Goal: Task Accomplishment & Management: Complete application form

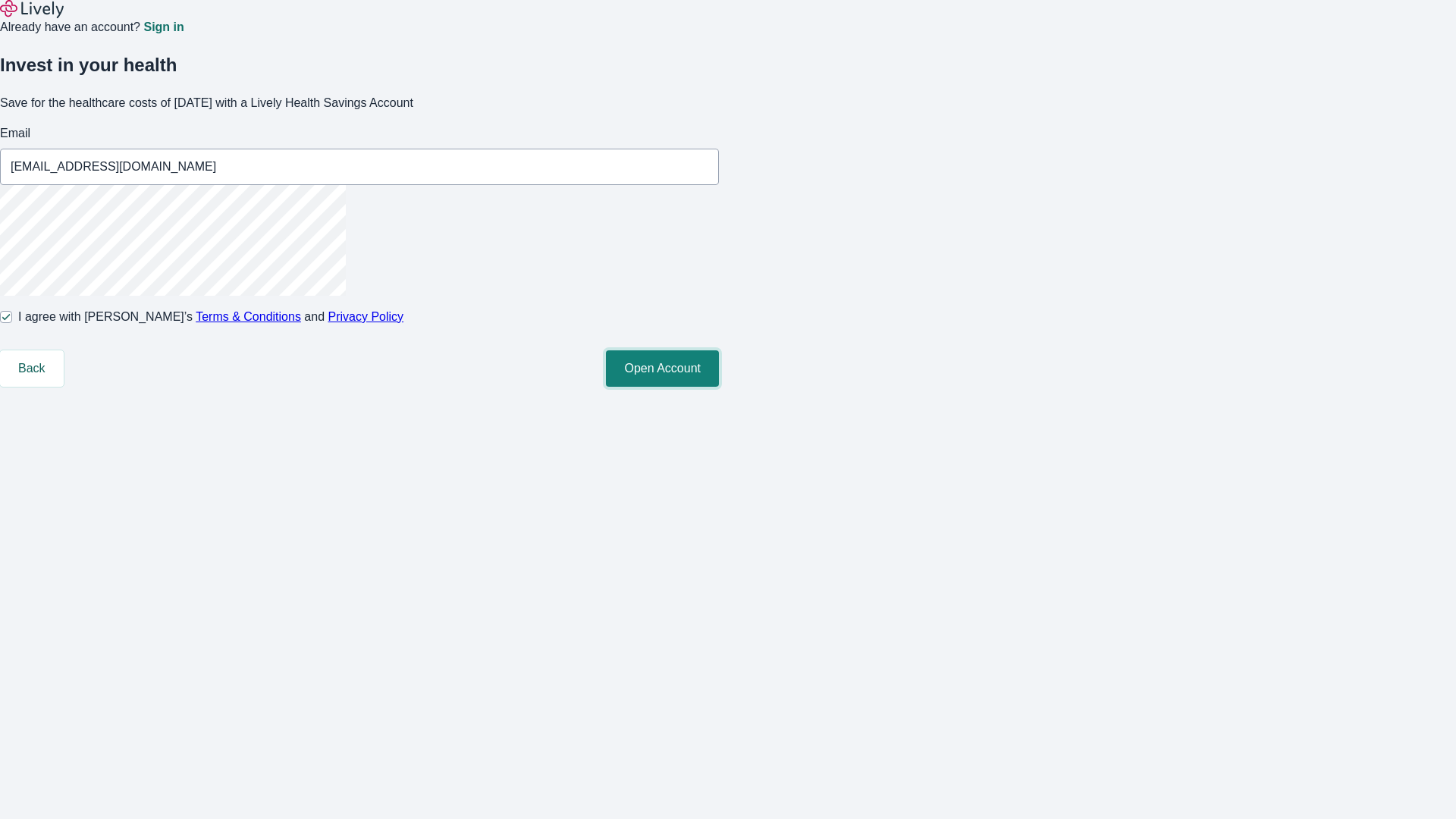
click at [719, 387] on button "Open Account" at bounding box center [662, 368] width 113 height 36
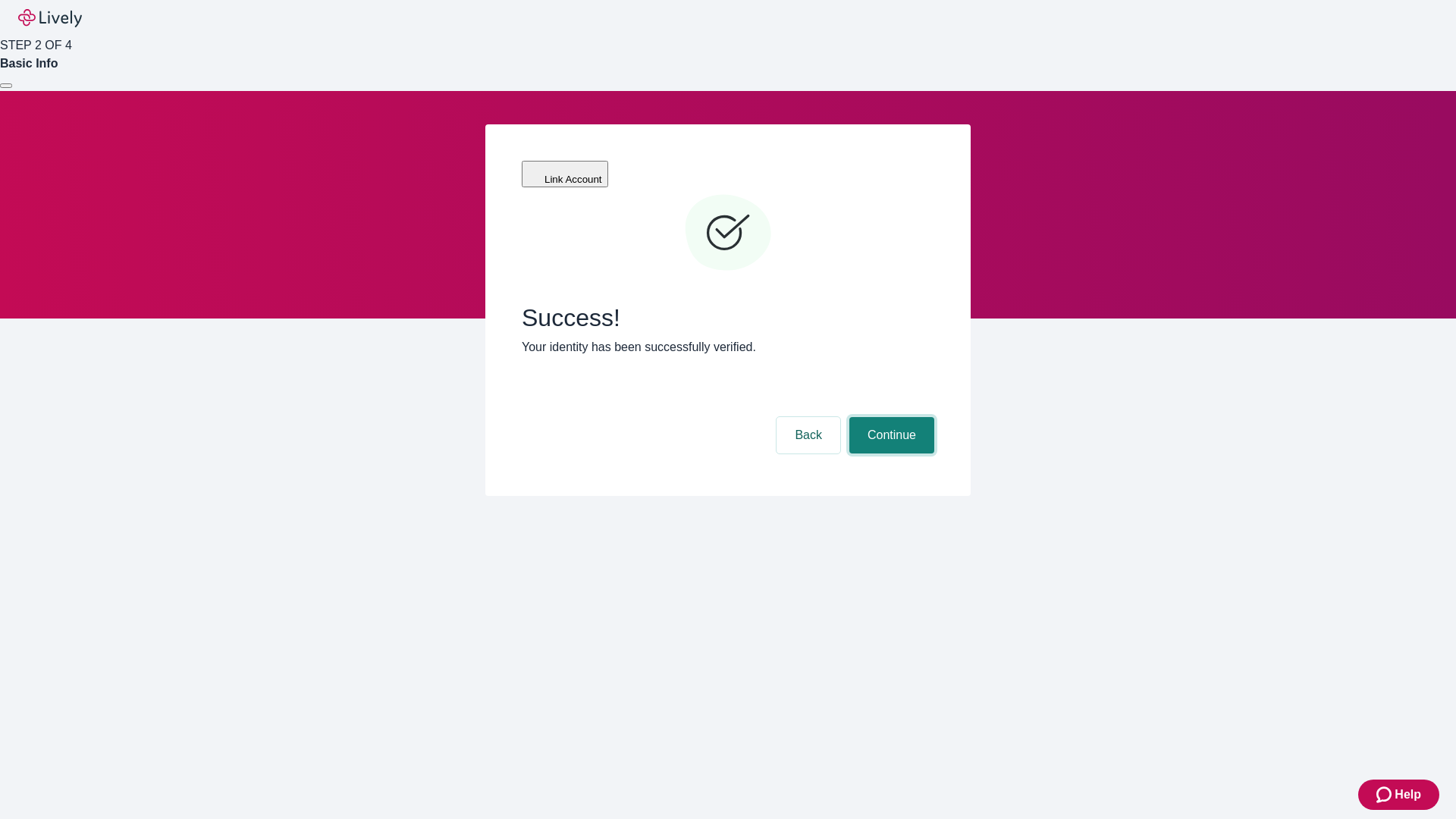
click at [890, 417] on button "Continue" at bounding box center [891, 435] width 85 height 36
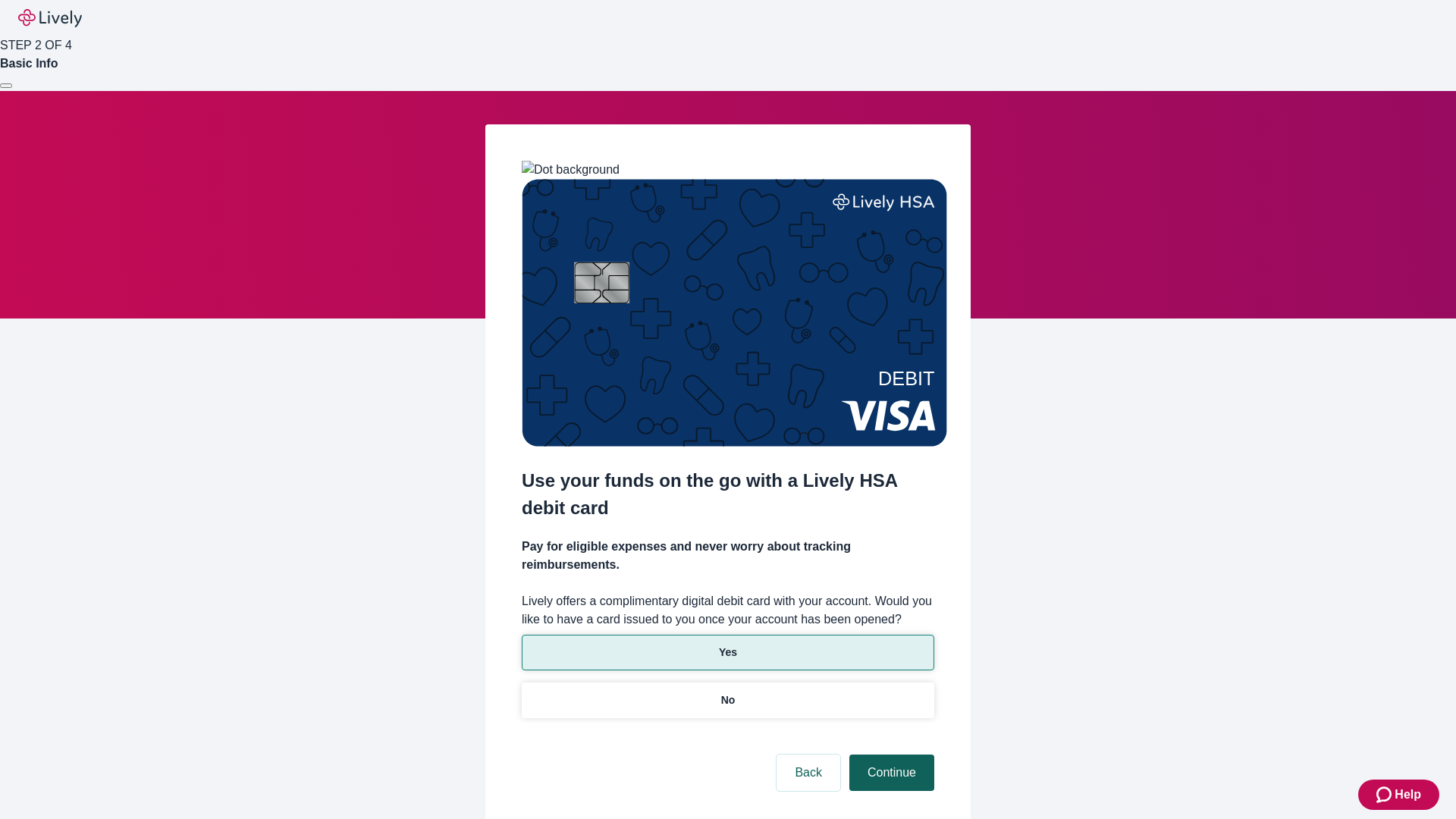
click at [727, 645] on p "Yes" at bounding box center [727, 652] width 18 height 16
click at [890, 755] on button "Continue" at bounding box center [891, 773] width 85 height 36
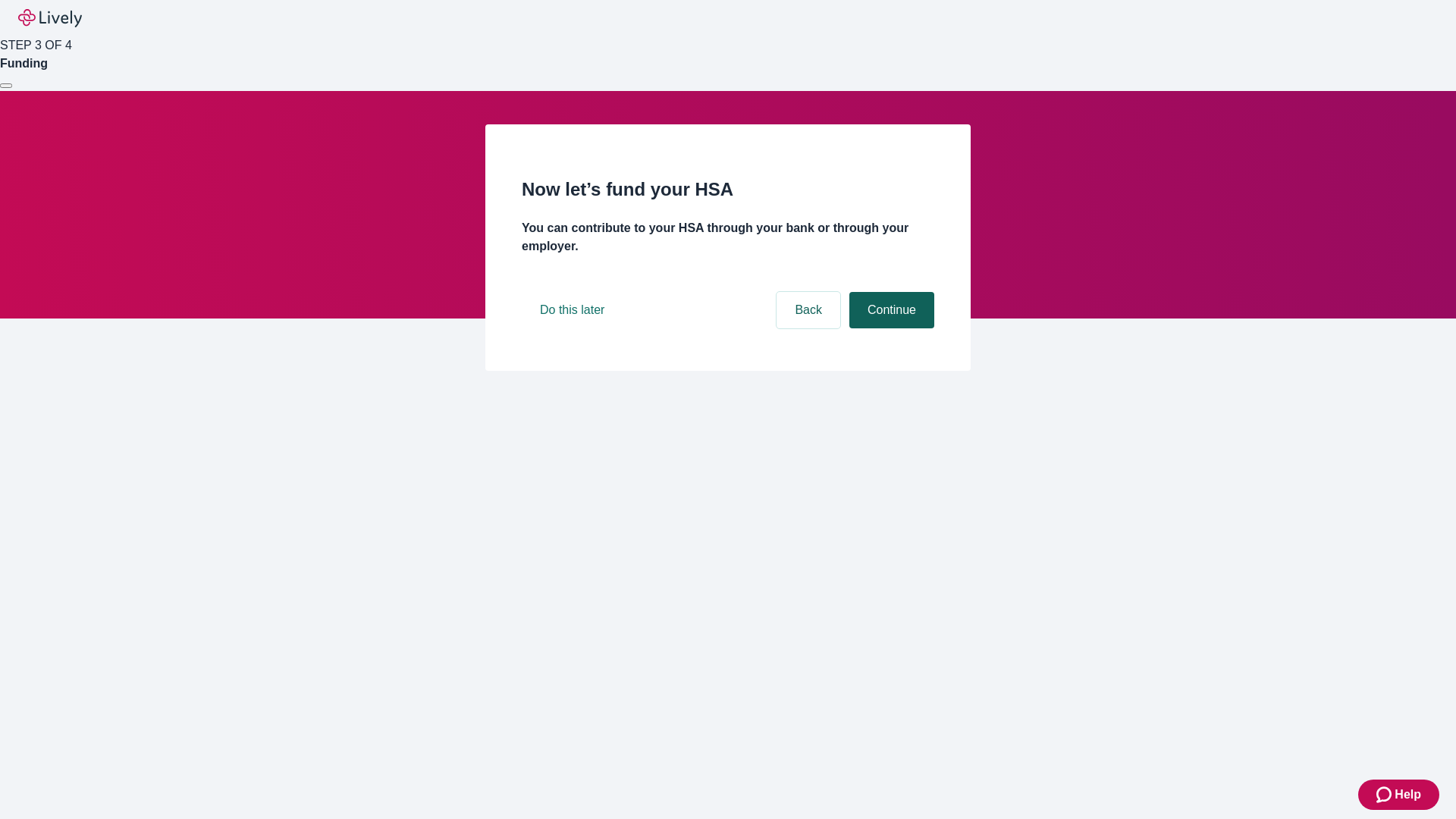
click at [890, 328] on button "Continue" at bounding box center [891, 310] width 85 height 36
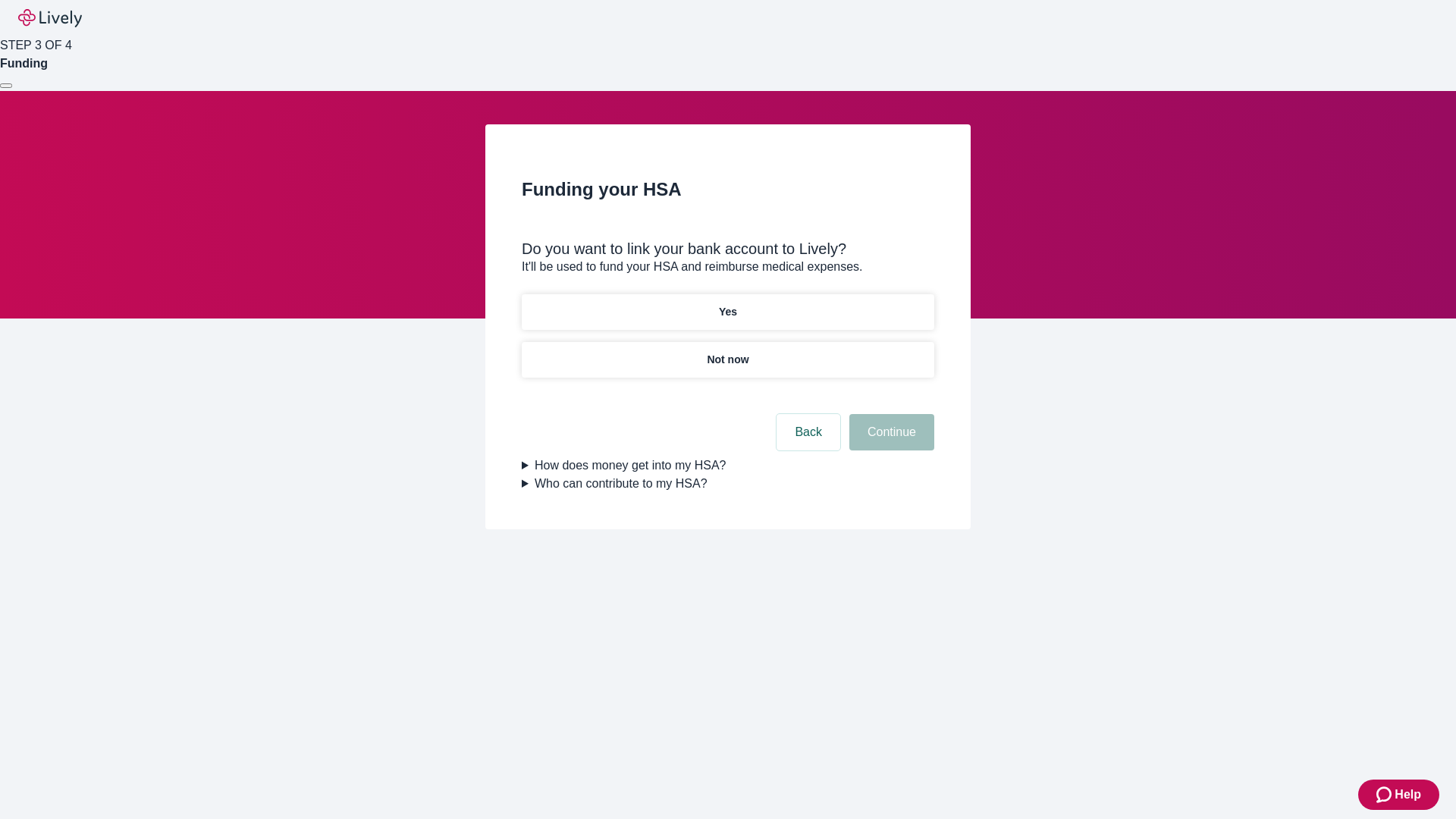
click at [727, 351] on p "Not now" at bounding box center [727, 359] width 42 height 16
click at [890, 441] on button "Continue" at bounding box center [891, 432] width 85 height 36
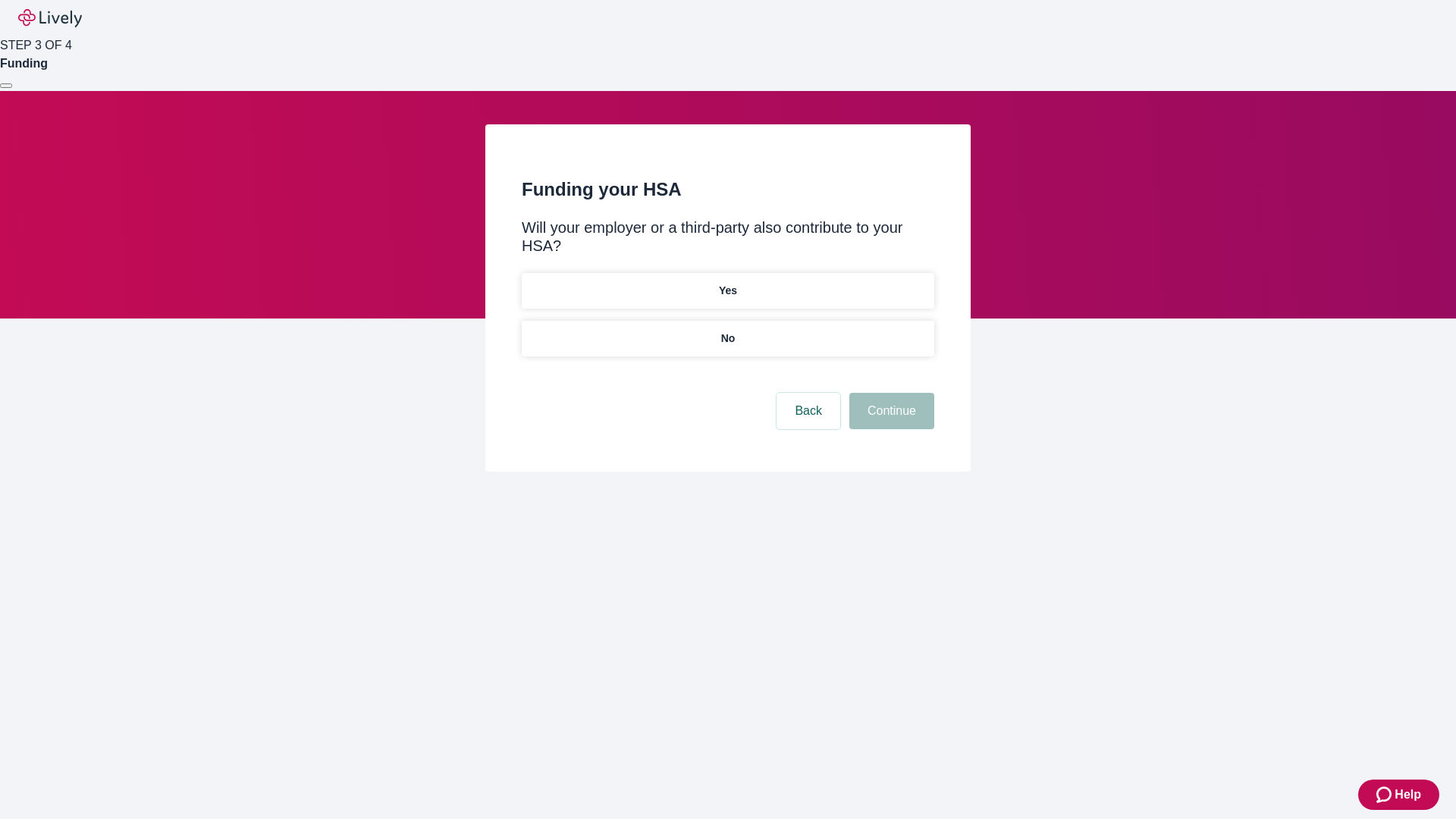
click at [727, 331] on p "No" at bounding box center [728, 339] width 15 height 16
click at [890, 393] on button "Continue" at bounding box center [891, 411] width 85 height 36
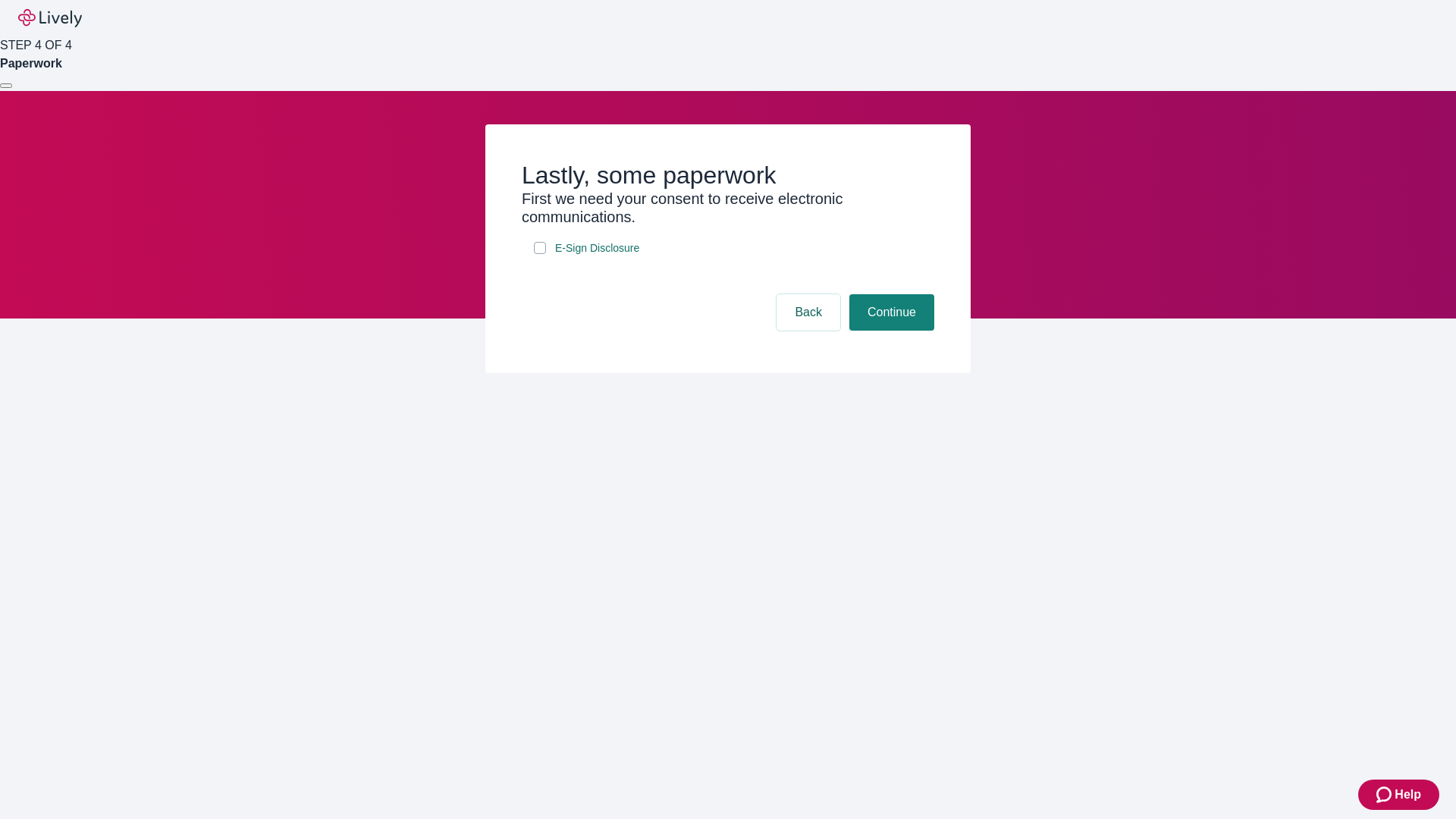
click at [540, 254] on input "E-Sign Disclosure" at bounding box center [540, 248] width 12 height 12
checkbox input "true"
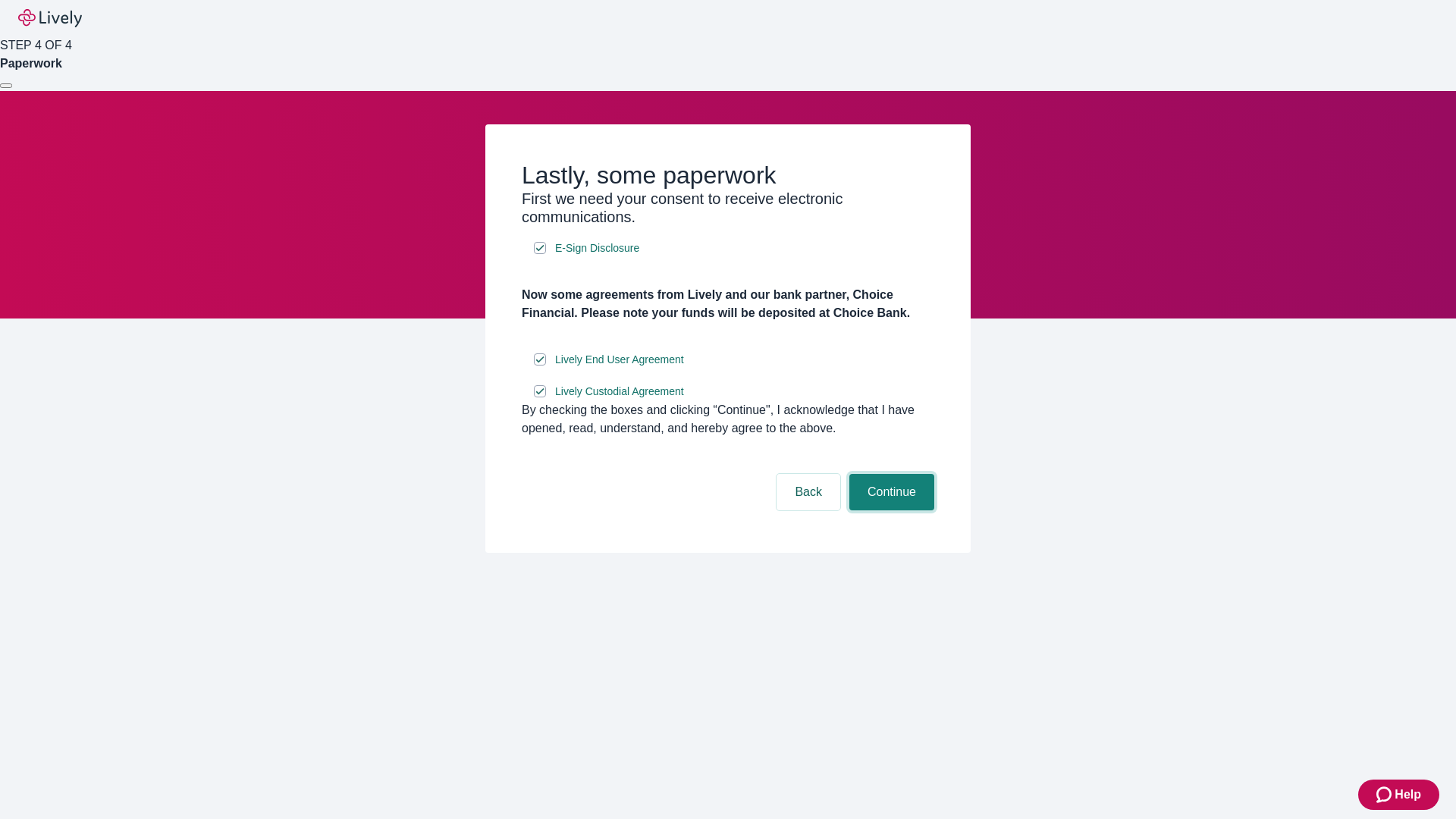
click at [890, 510] on button "Continue" at bounding box center [891, 492] width 85 height 36
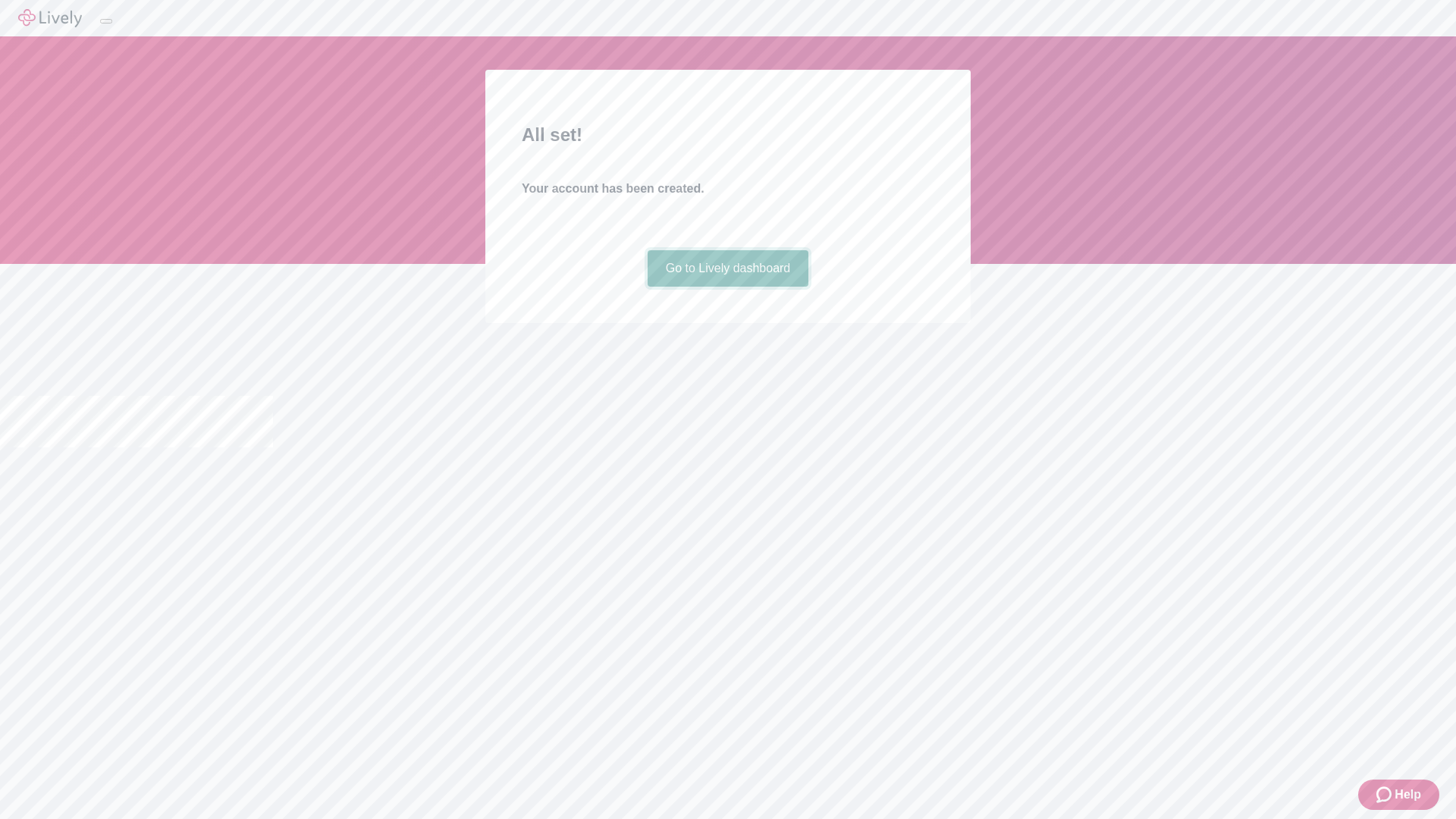
click at [727, 286] on link "Go to Lively dashboard" at bounding box center [728, 268] width 162 height 36
